Goal: Transaction & Acquisition: Purchase product/service

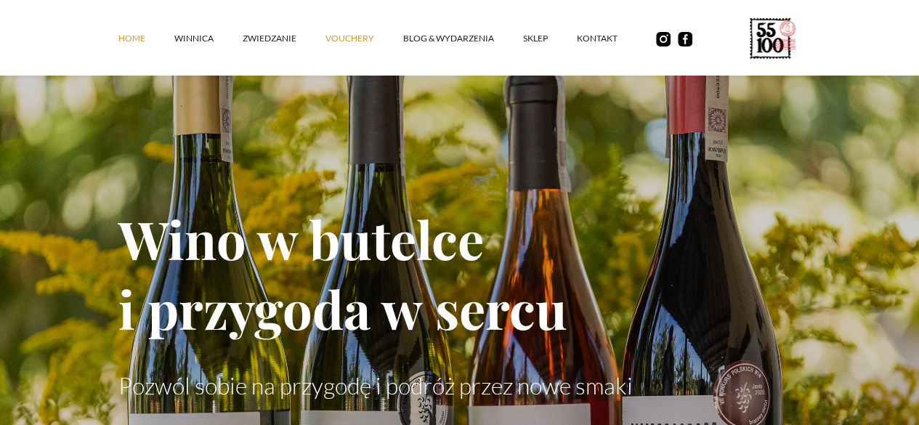
click at [325, 54] on link "vouchery" at bounding box center [364, 39] width 78 height 44
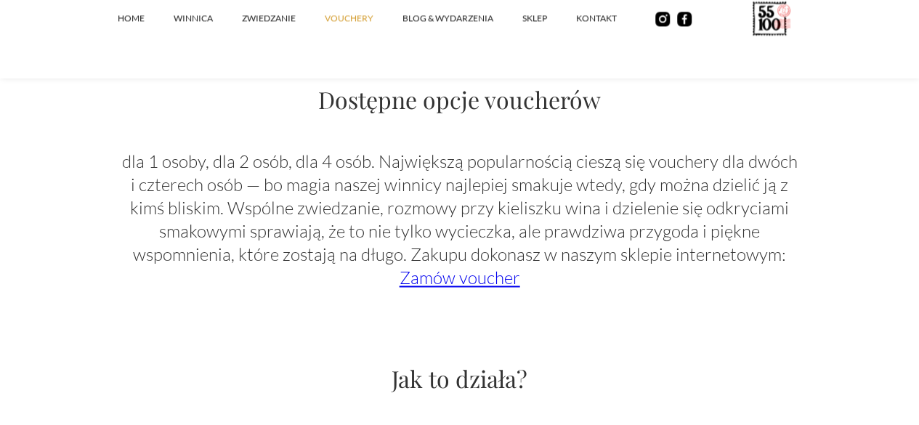
scroll to position [1094, 0]
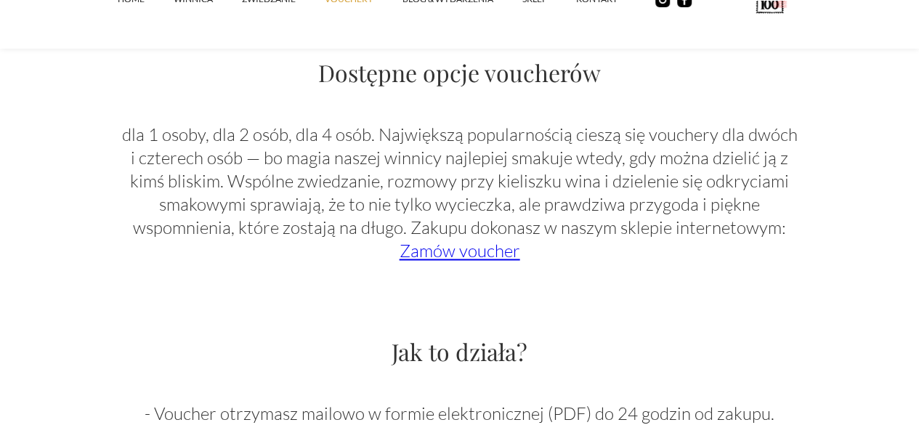
click at [473, 261] on link "Zamów voucher" at bounding box center [459, 251] width 121 height 22
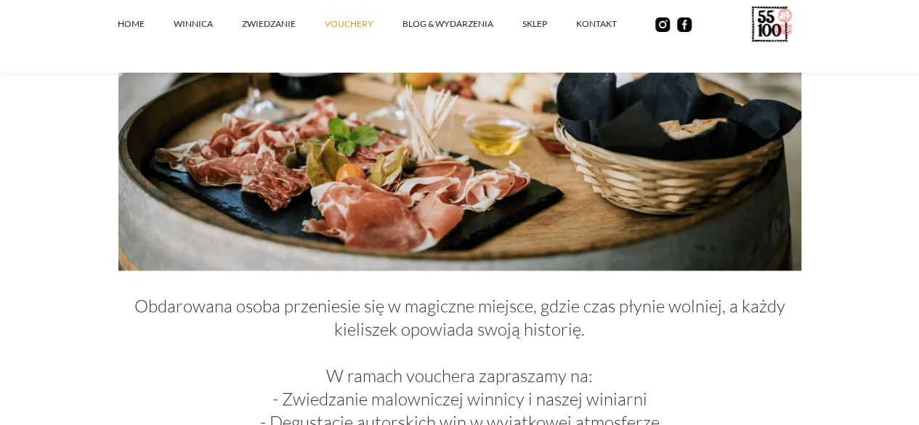
scroll to position [527, 0]
